Goal: Obtain resource: Download file/media

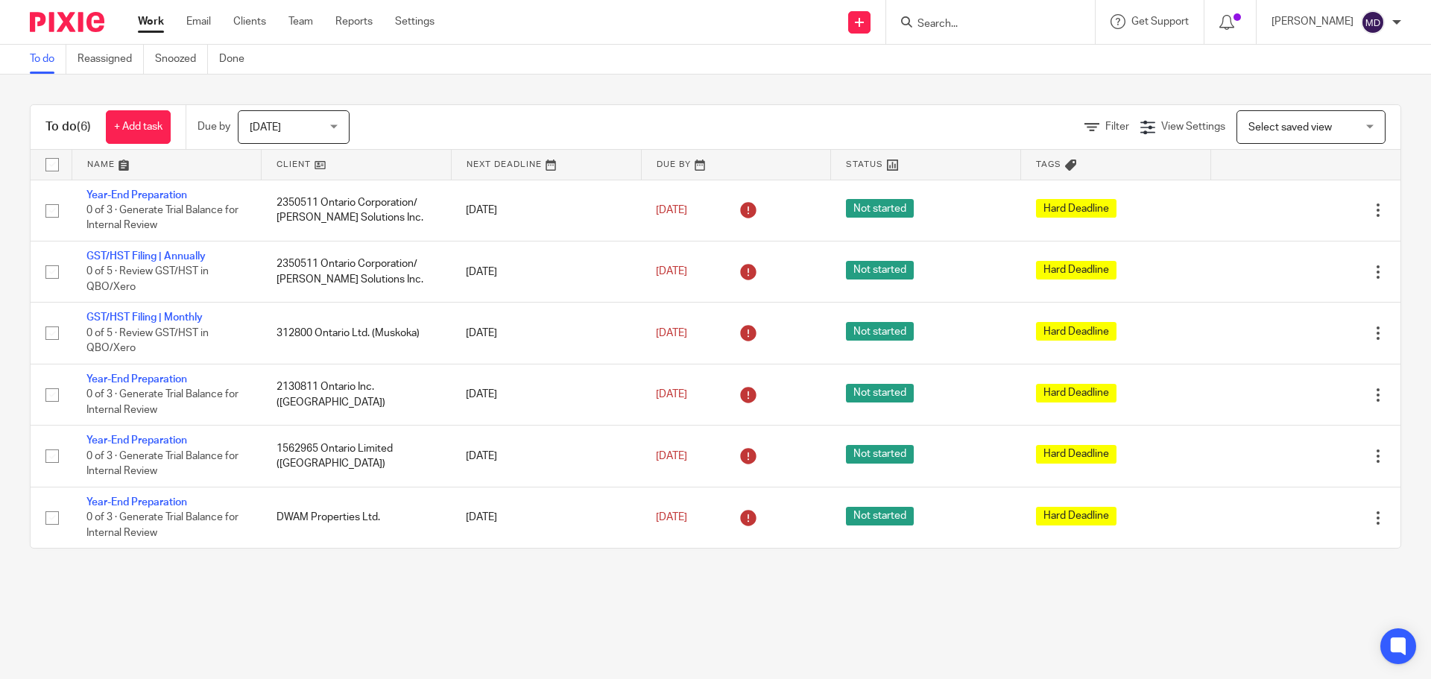
click at [962, 29] on input "Search" at bounding box center [983, 24] width 134 height 13
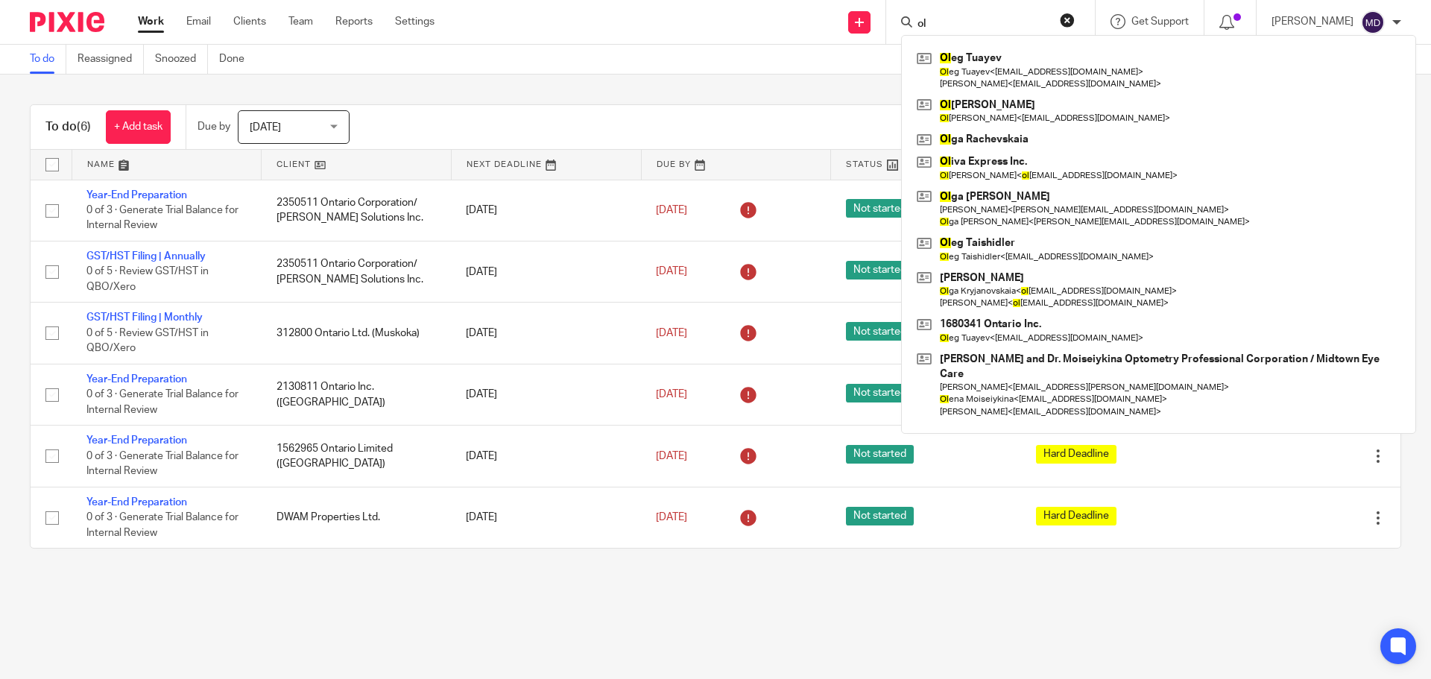
type input "o"
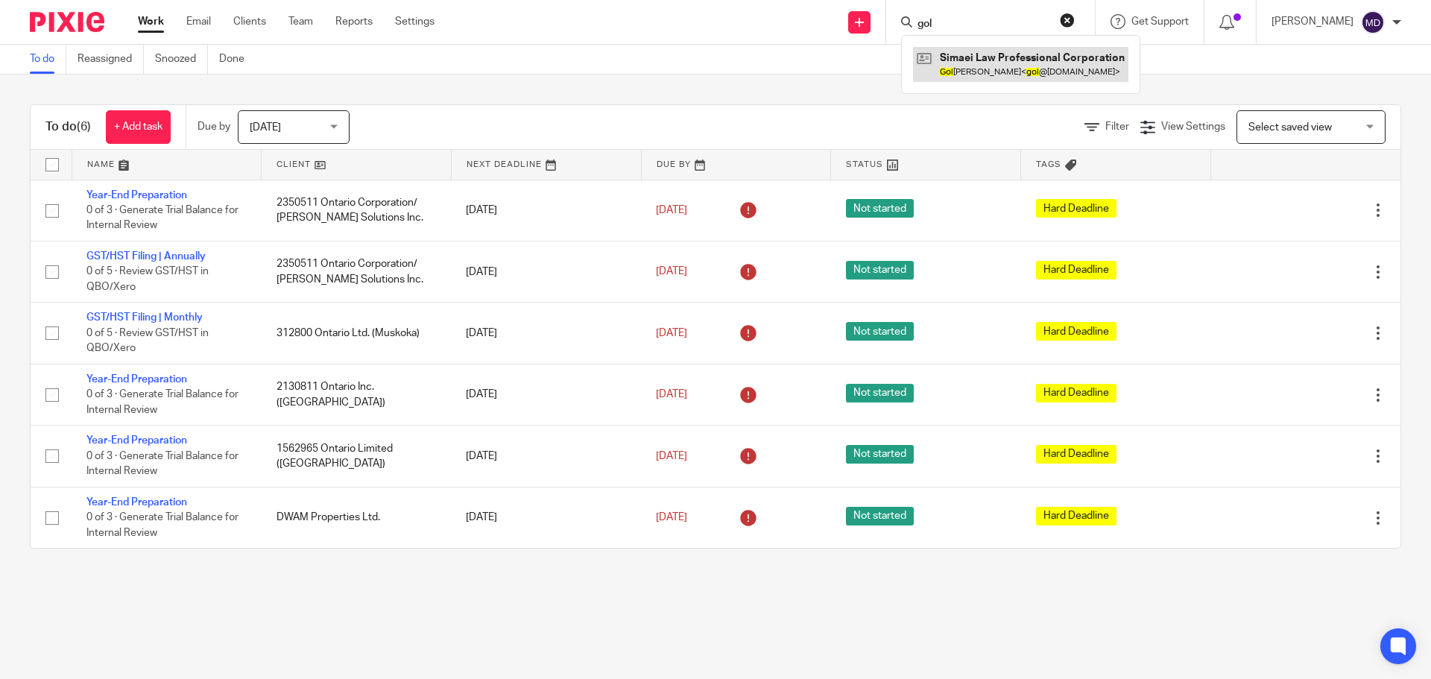
type input "gol"
click at [1033, 68] on link at bounding box center [1020, 64] width 215 height 34
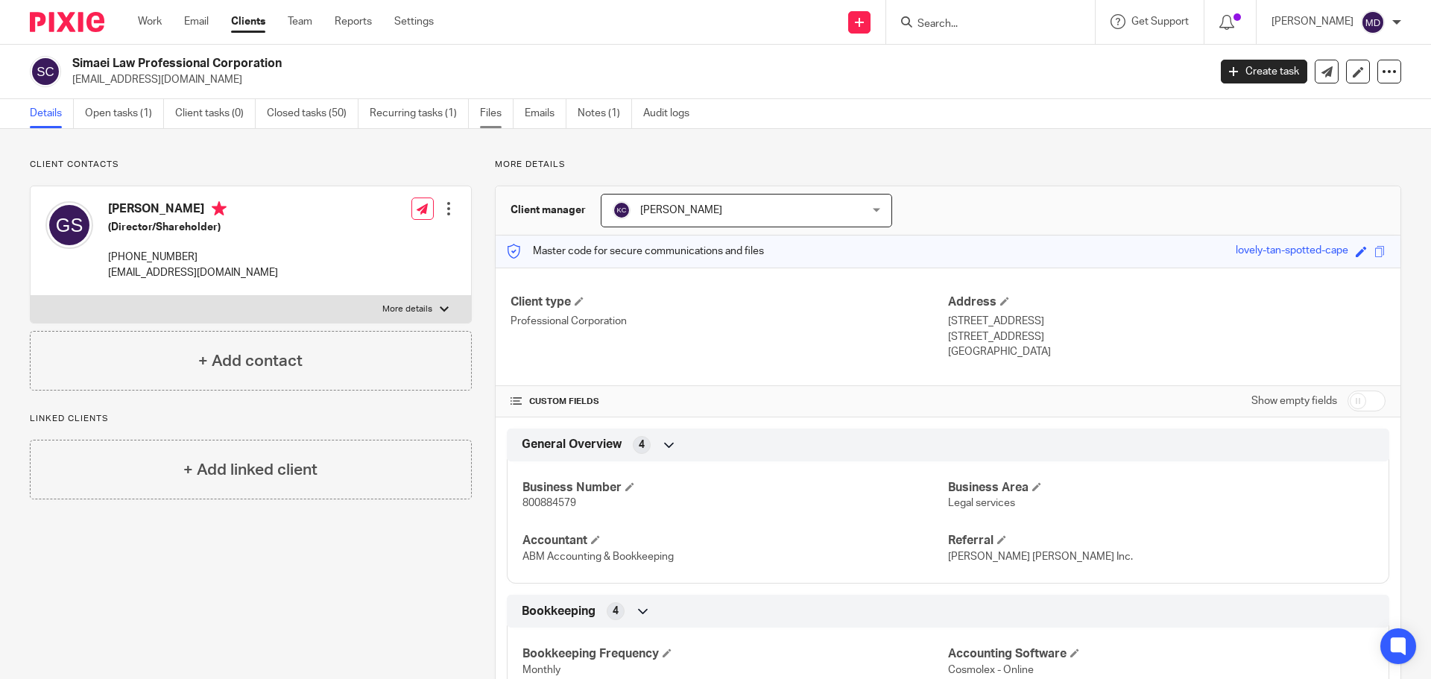
click at [505, 111] on link "Files" at bounding box center [497, 113] width 34 height 29
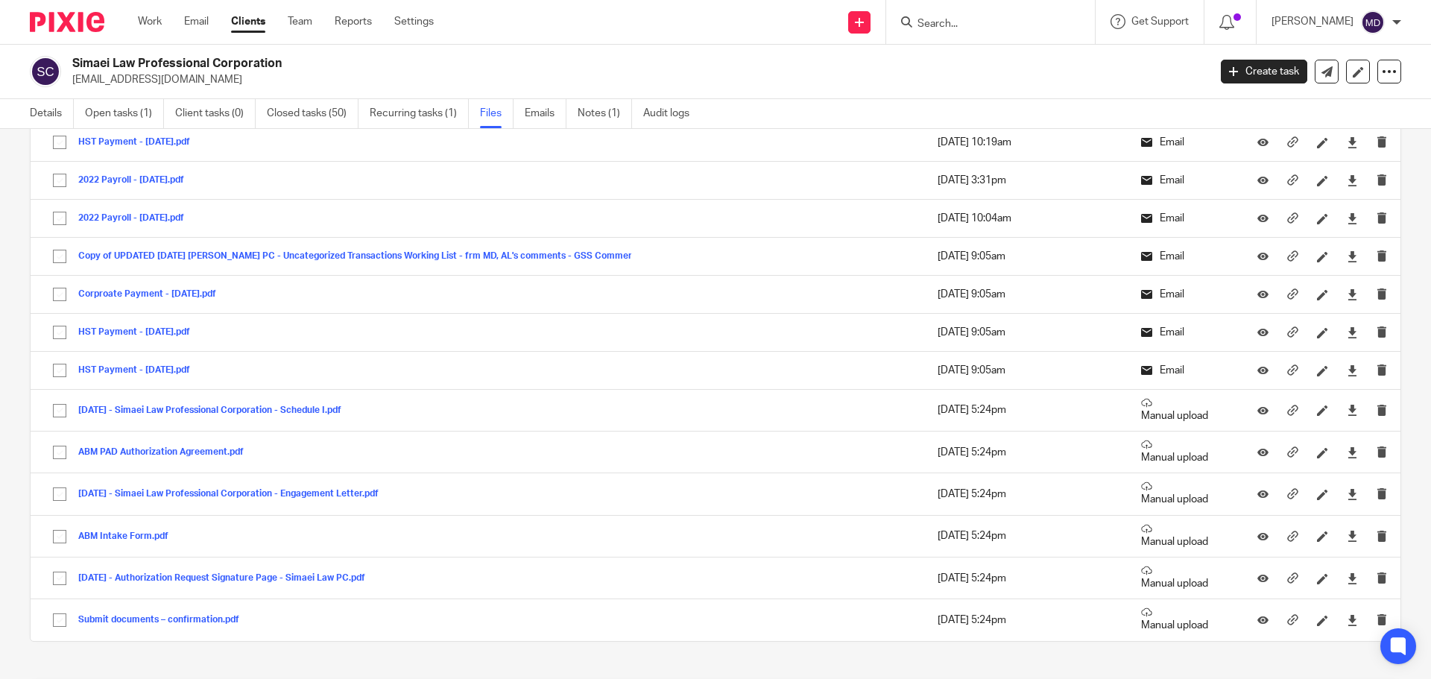
scroll to position [7696, 0]
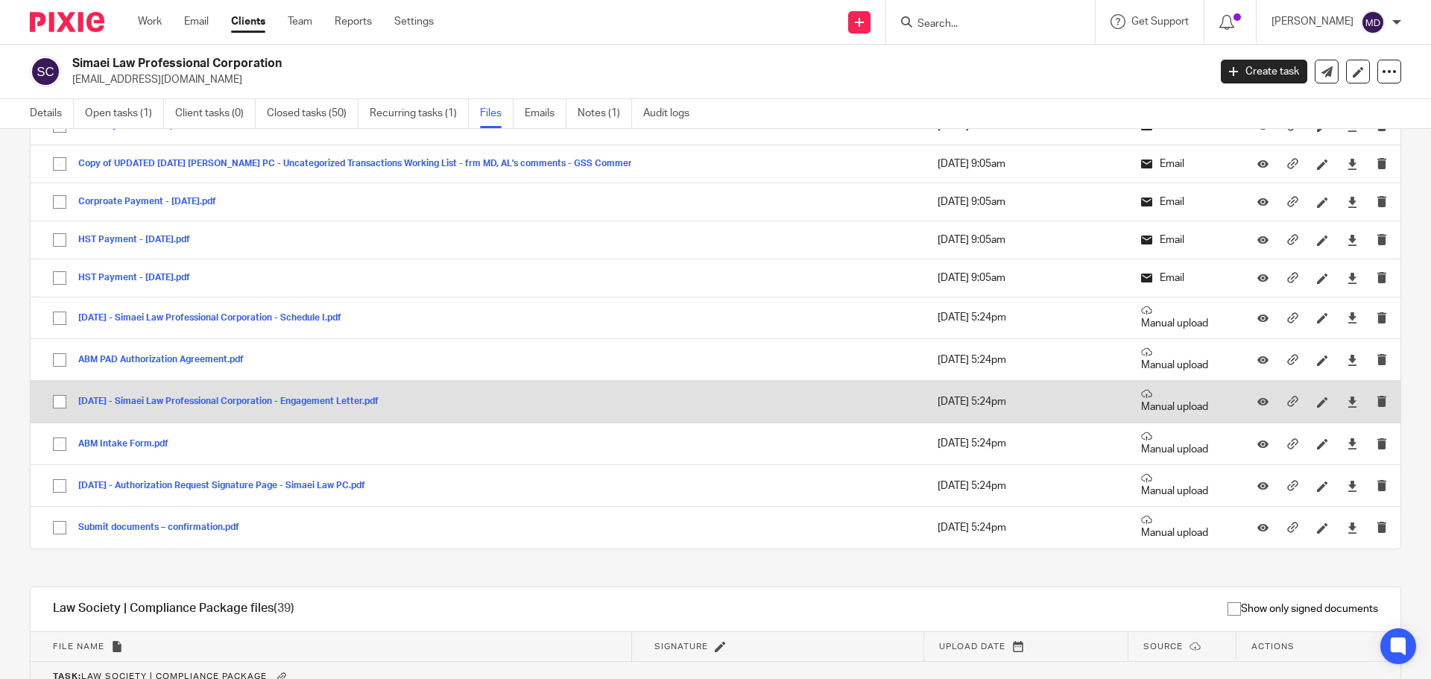
click at [278, 397] on button "04.20.2022 - Simaei Law Professional Corporation - Engagement Letter.pdf" at bounding box center [234, 402] width 312 height 10
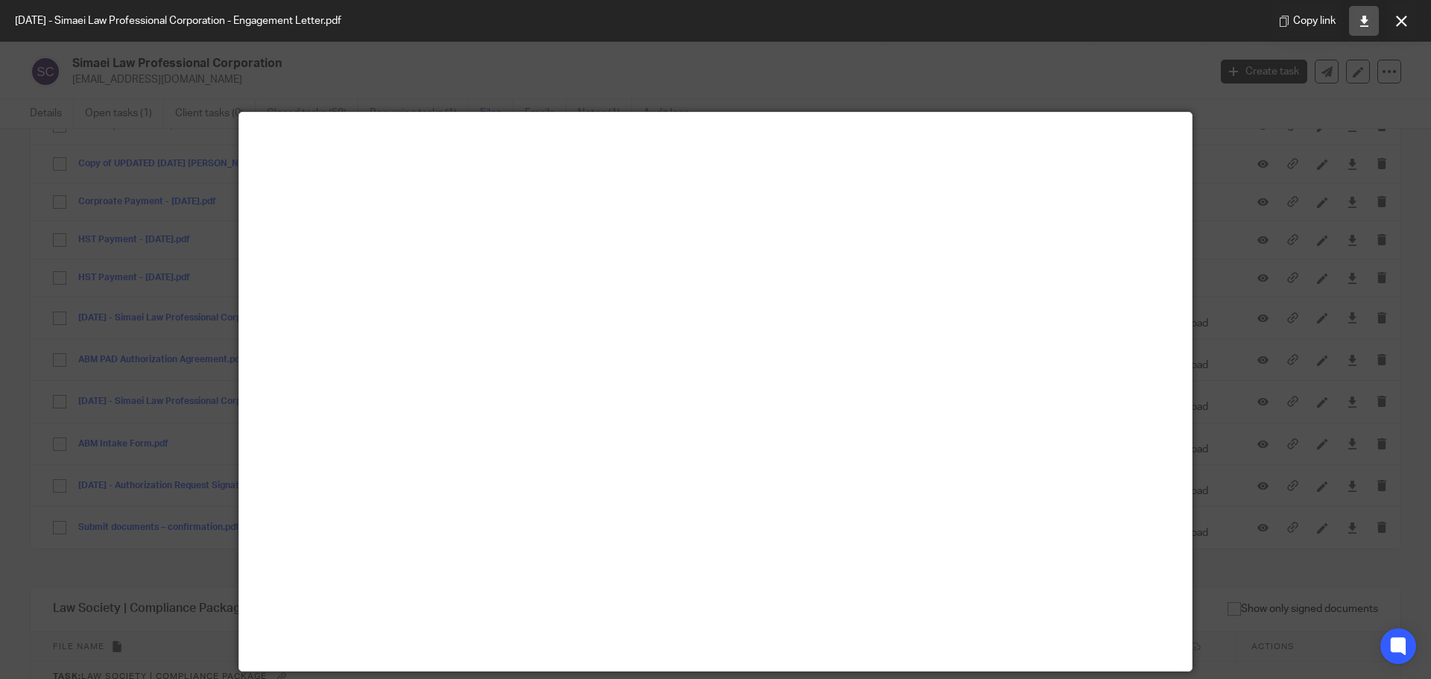
click at [1361, 23] on icon at bounding box center [1364, 21] width 11 height 11
